Goal: Task Accomplishment & Management: Use online tool/utility

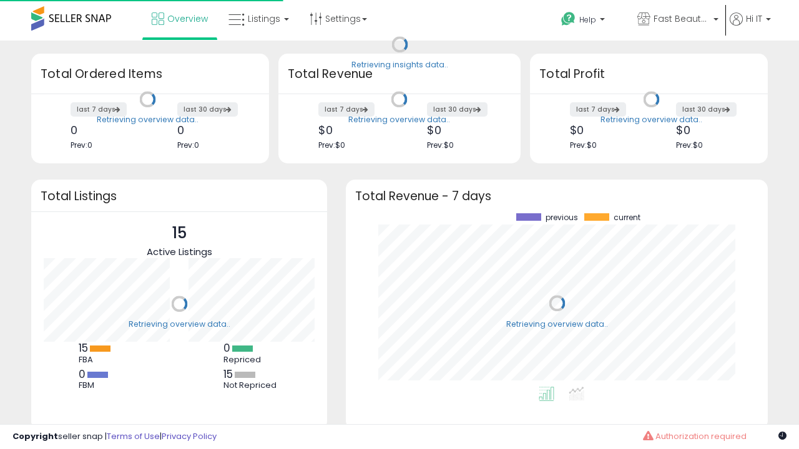
scroll to position [173, 397]
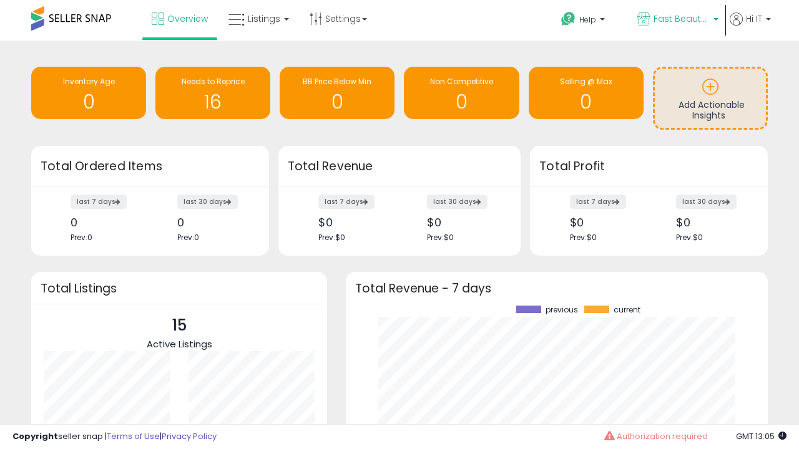
click at [676, 20] on span "Fast Beauty ([GEOGRAPHIC_DATA])" at bounding box center [681, 18] width 56 height 12
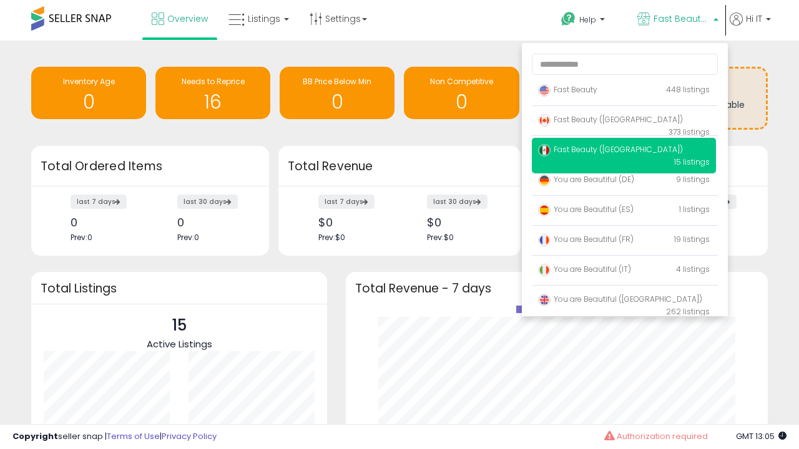
click at [623, 122] on span "Fast Beauty ([GEOGRAPHIC_DATA])" at bounding box center [610, 119] width 145 height 11
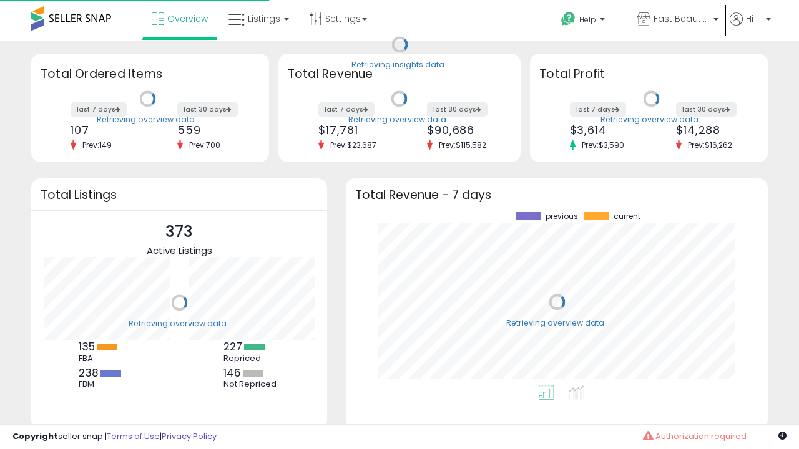
scroll to position [173, 397]
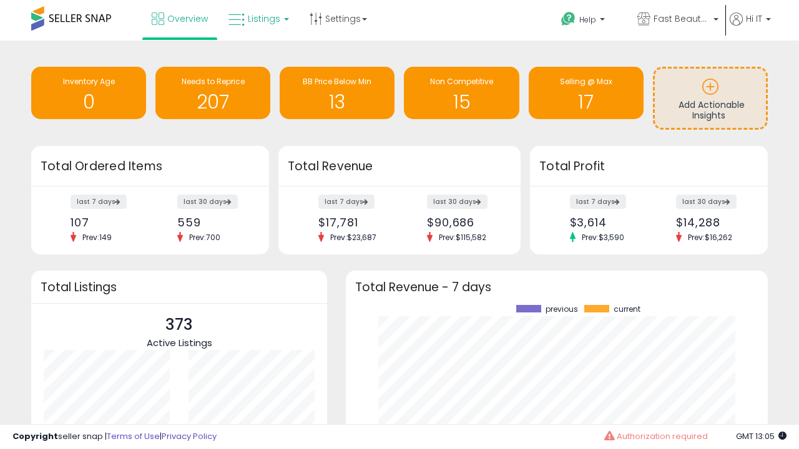
click at [257, 19] on span "Listings" at bounding box center [264, 18] width 32 height 12
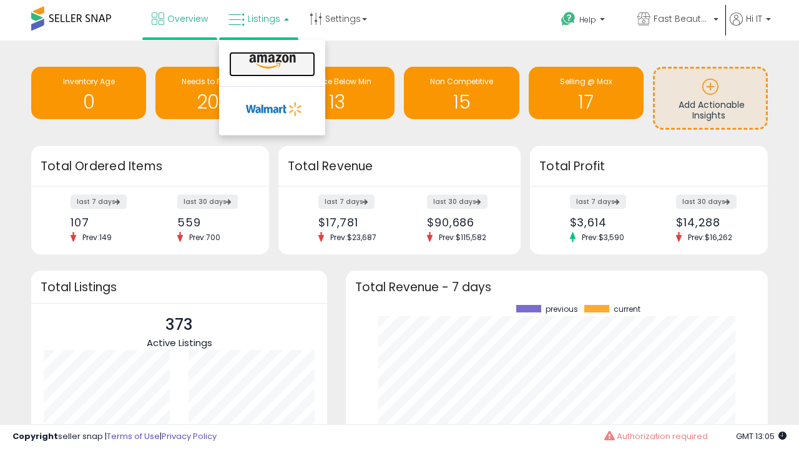
click at [271, 62] on icon at bounding box center [272, 62] width 54 height 16
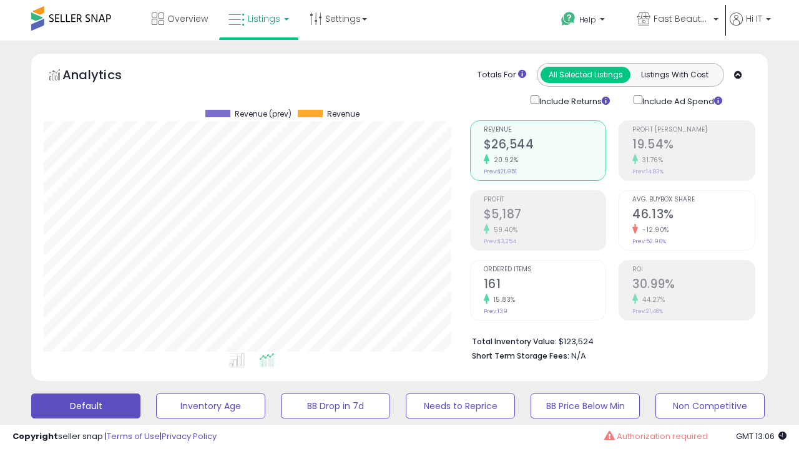
scroll to position [242, 0]
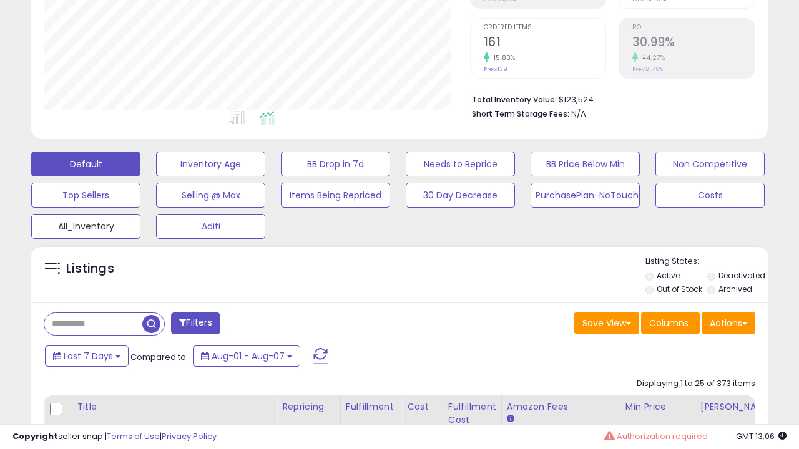
click at [156, 177] on button "All_Inventory" at bounding box center [210, 164] width 109 height 25
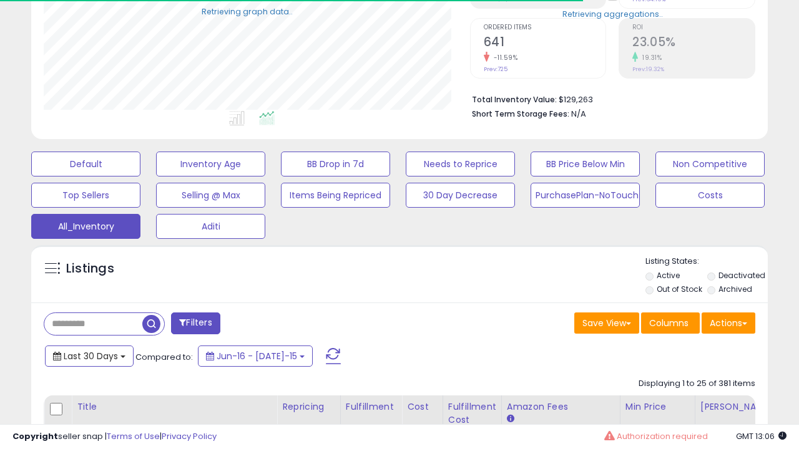
click at [89, 355] on span "Last 30 Days" at bounding box center [91, 356] width 54 height 12
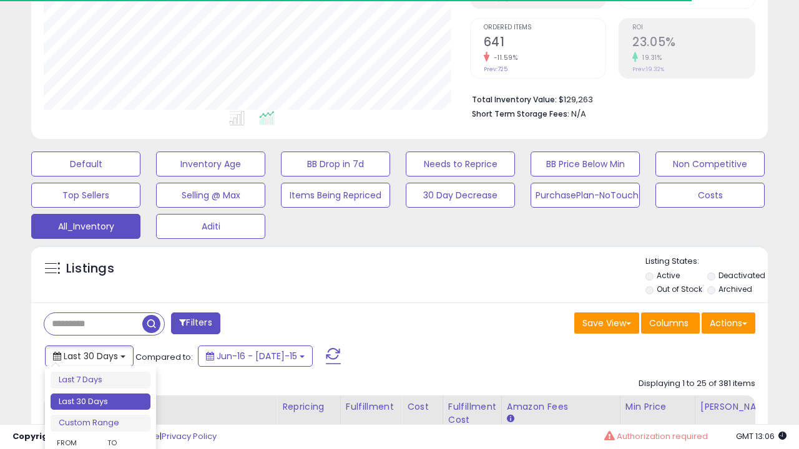
scroll to position [256, 426]
click at [100, 402] on li "Last 30 Days" at bounding box center [101, 402] width 100 height 17
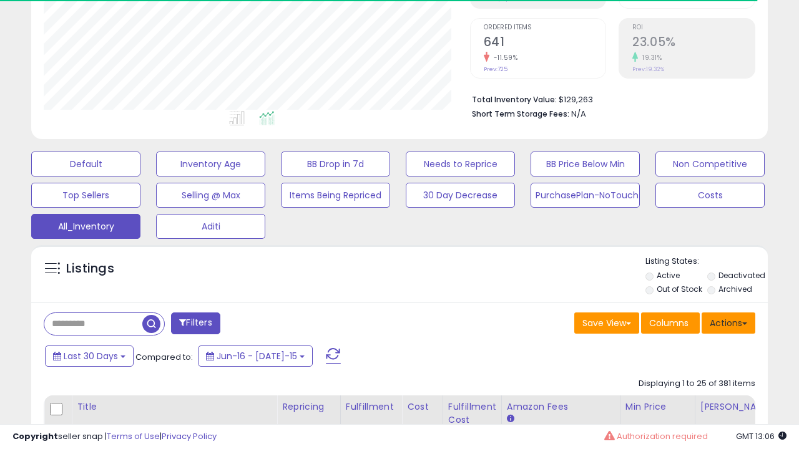
click at [728, 322] on button "Actions" at bounding box center [728, 323] width 54 height 21
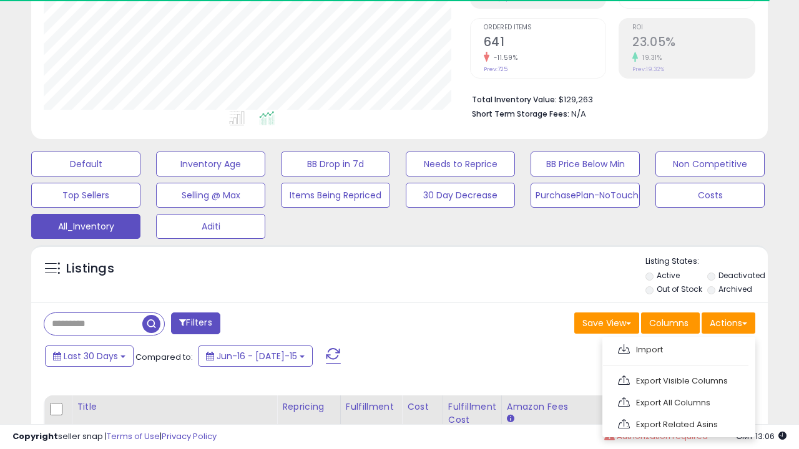
click at [677, 401] on link "Export All Columns" at bounding box center [677, 402] width 137 height 19
